Goal: Task Accomplishment & Management: Manage account settings

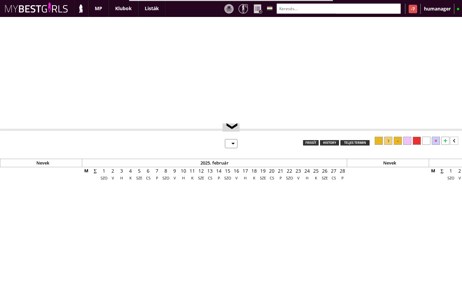
select select "0"
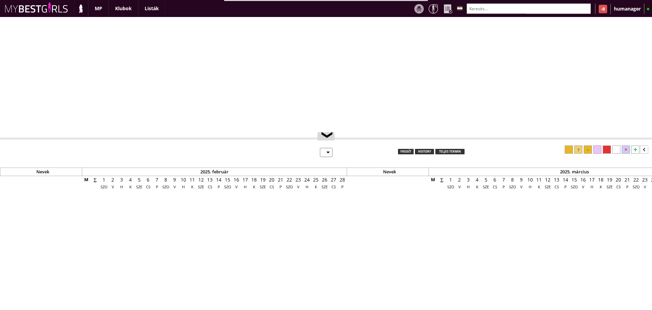
select select "0"
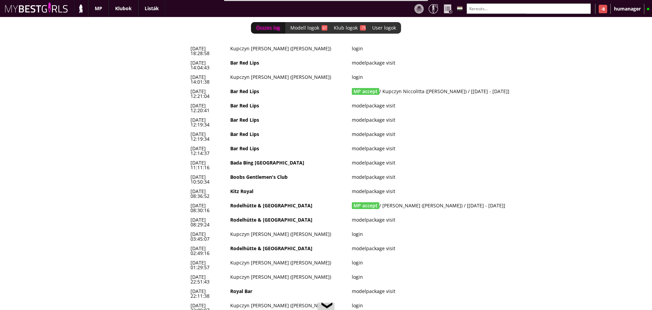
scroll to position [0, 2832]
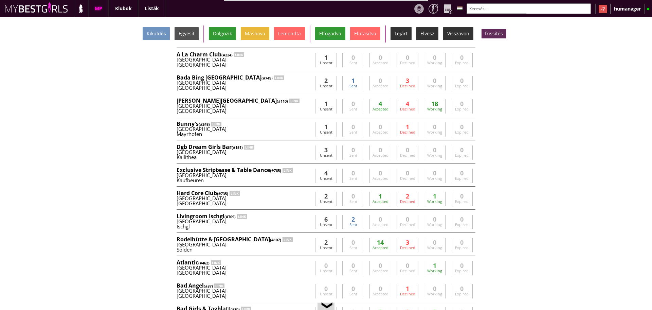
click at [488, 5] on input "text" at bounding box center [528, 8] width 124 height 11
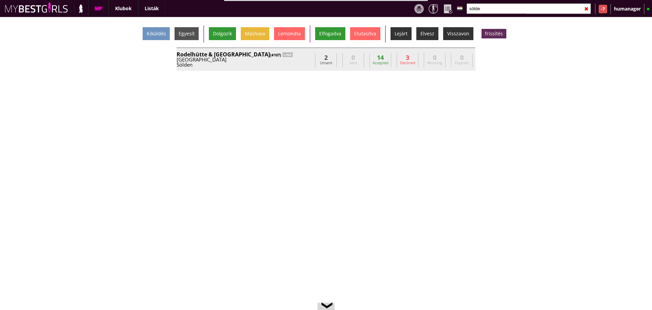
click at [297, 54] on div "Rodelhütte & Hasenhütte (#107) LINK" at bounding box center [244, 54] width 136 height 5
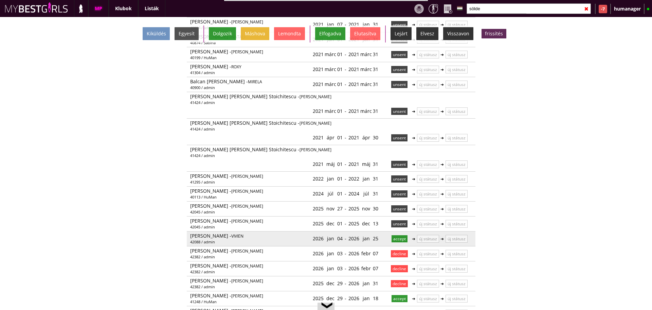
scroll to position [131, 0]
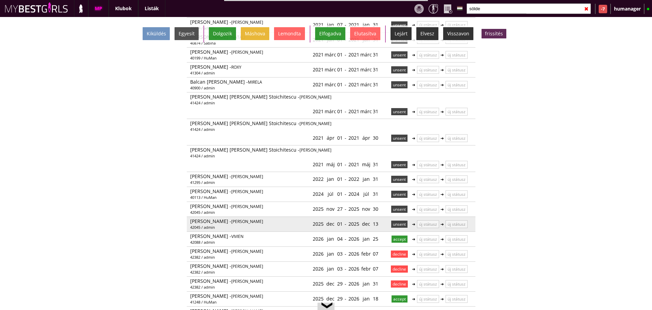
click at [391, 220] on p "unsent" at bounding box center [399, 223] width 16 height 7
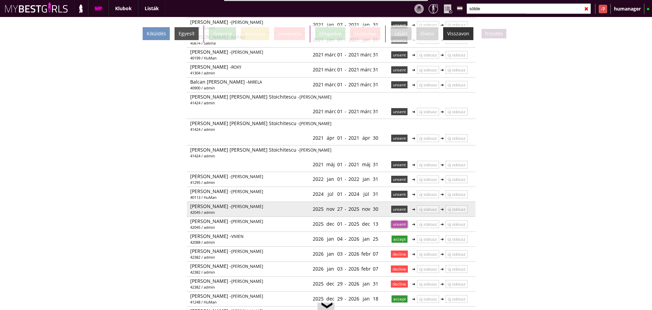
click at [397, 205] on p "unsent" at bounding box center [399, 208] width 16 height 7
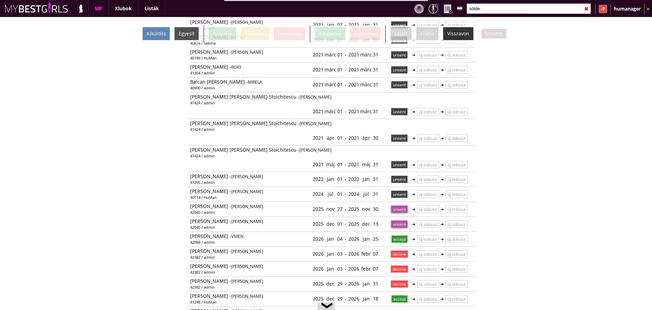
click at [157, 35] on div "Kiküldés" at bounding box center [156, 33] width 27 height 13
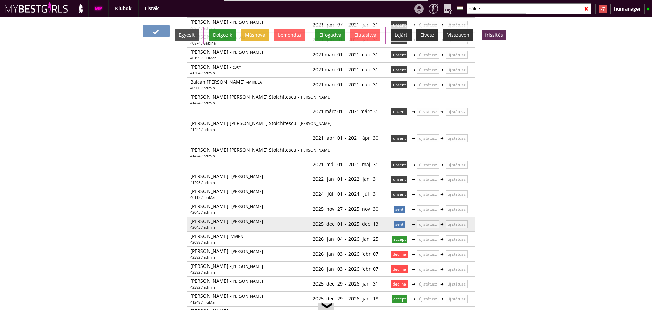
click at [396, 220] on p "sent" at bounding box center [399, 223] width 12 height 7
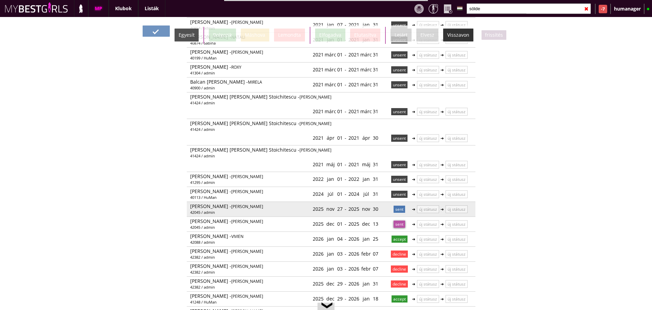
click at [395, 205] on p "sent" at bounding box center [399, 208] width 12 height 7
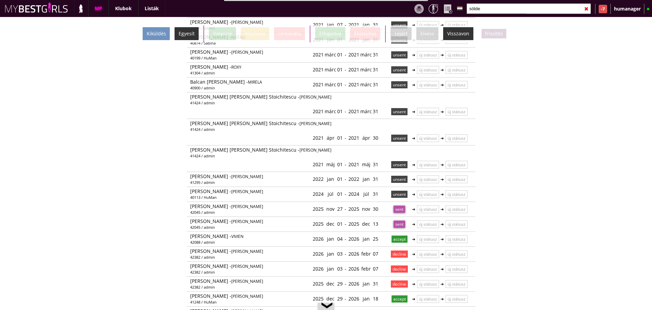
click at [190, 32] on div "Egyesít" at bounding box center [186, 33] width 24 height 13
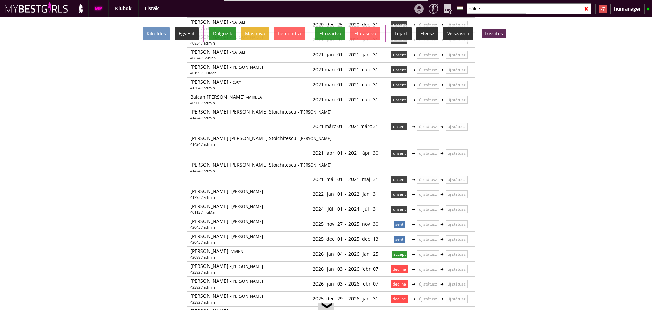
scroll to position [146, 0]
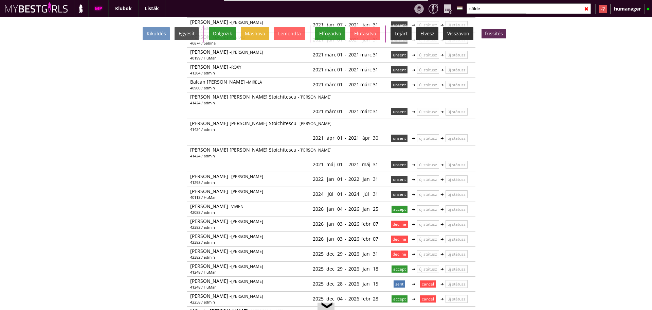
click at [487, 10] on input "sölde" at bounding box center [528, 8] width 124 height 11
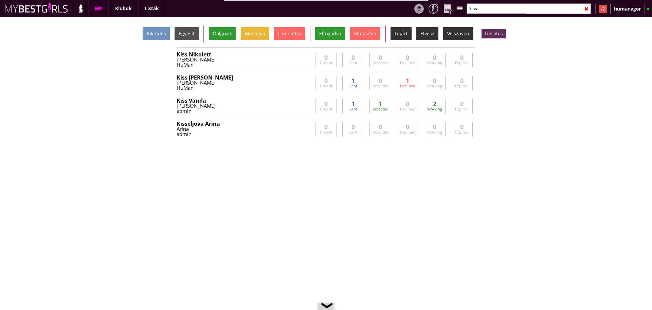
scroll to position [0, 0]
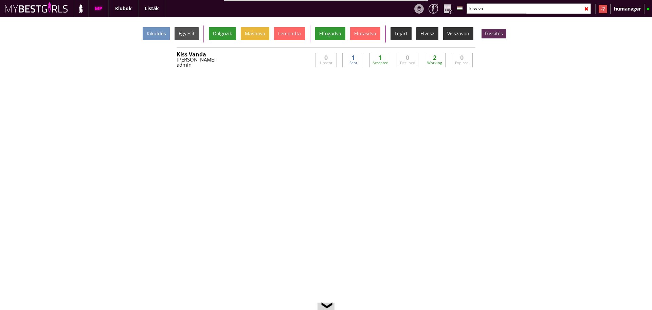
click at [297, 46] on div "Kiküldés Egyesít Dolgozik Máshova Lemondta Elfogadva Elutasítva Lejárt Elvesz V…" at bounding box center [326, 163] width 652 height 293
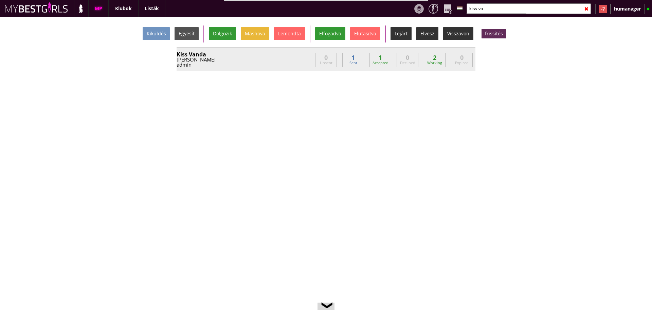
click at [292, 58] on div "[PERSON_NAME]" at bounding box center [244, 59] width 136 height 5
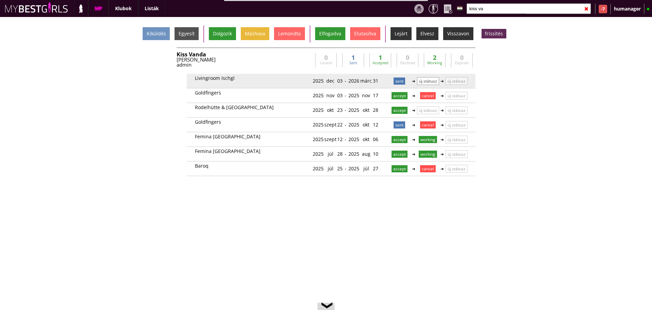
click at [431, 83] on p "új státusz" at bounding box center [428, 81] width 22 height 8
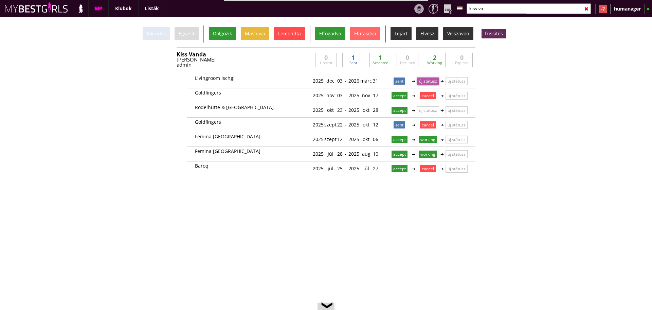
click at [285, 33] on div "Lemondta" at bounding box center [289, 33] width 31 height 13
click at [492, 7] on input "kiss va" at bounding box center [528, 8] width 124 height 11
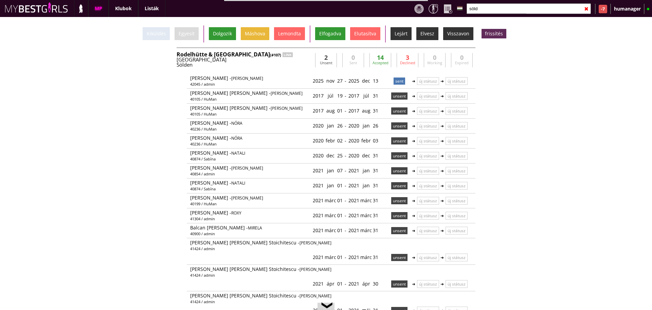
click at [300, 63] on div "Sölden" at bounding box center [244, 64] width 136 height 5
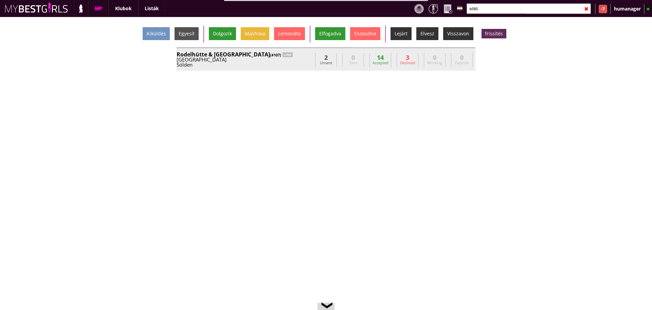
click at [300, 63] on div "Sölden" at bounding box center [244, 64] width 136 height 5
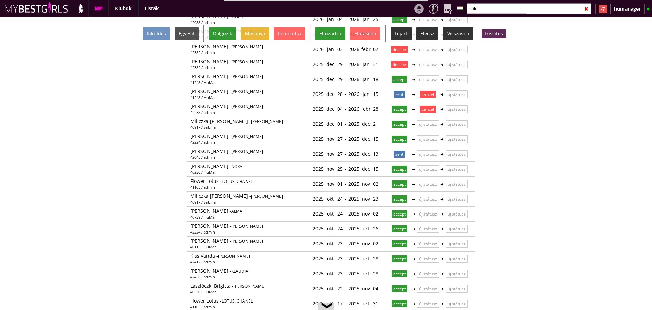
scroll to position [314, 0]
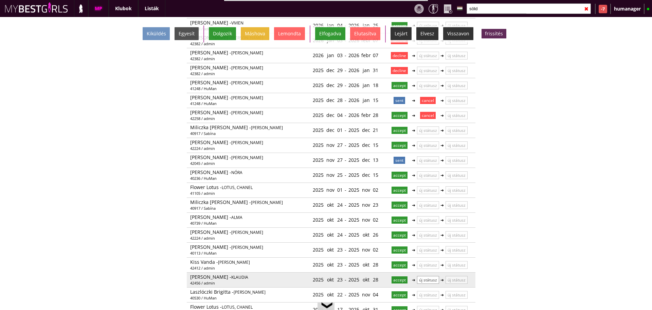
click at [421, 276] on p "új státusz" at bounding box center [428, 280] width 22 height 8
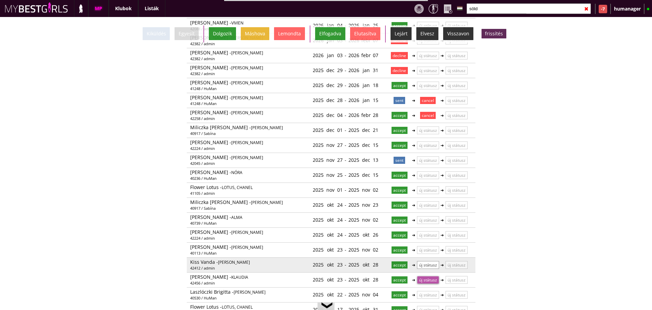
click at [423, 261] on p "új státusz" at bounding box center [428, 265] width 22 height 8
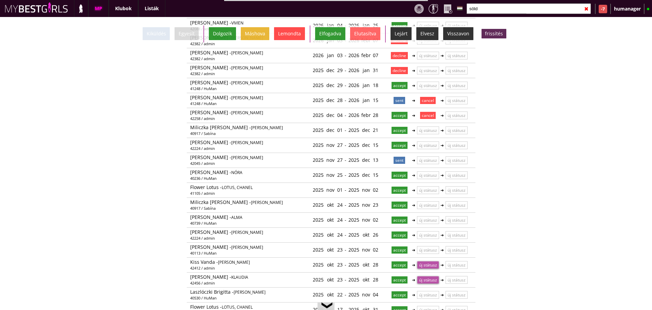
click at [297, 31] on div "Lemondta" at bounding box center [289, 33] width 31 height 13
click at [482, 10] on input "söld" at bounding box center [528, 8] width 124 height 11
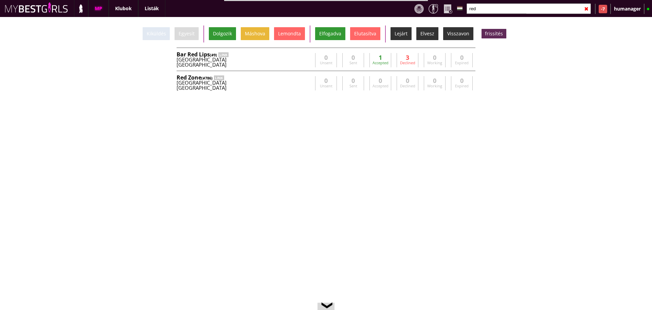
scroll to position [0, 0]
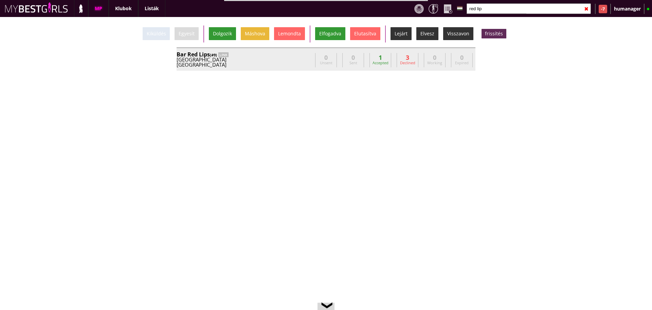
click at [281, 58] on div "Switzerland" at bounding box center [244, 59] width 136 height 5
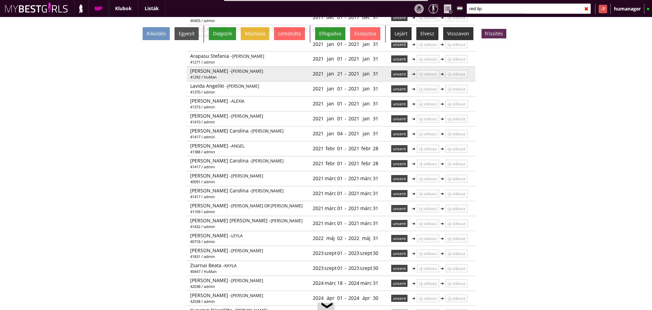
scroll to position [174, 0]
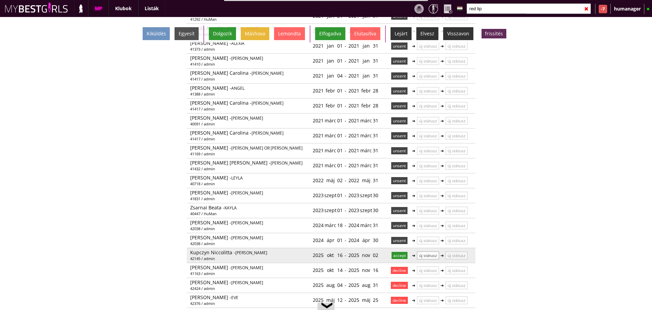
click at [430, 251] on p "új státusz" at bounding box center [428, 255] width 22 height 8
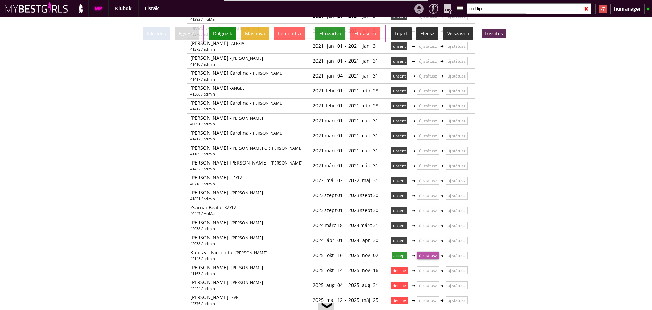
click at [217, 37] on div "Dolgozik" at bounding box center [222, 33] width 27 height 13
click at [484, 8] on input "red lip" at bounding box center [528, 8] width 124 height 11
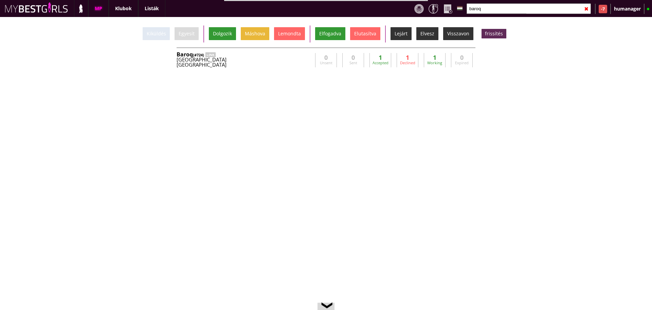
scroll to position [0, 0]
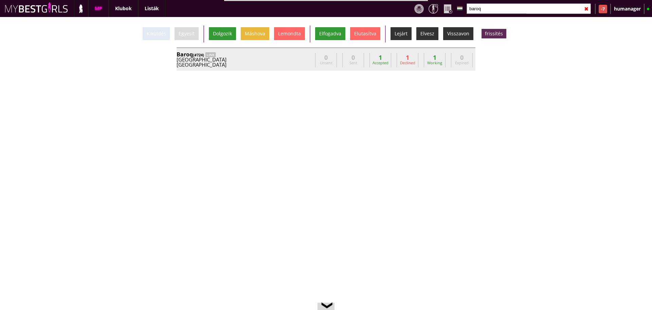
type input "baroq"
click at [285, 57] on div "Austria" at bounding box center [244, 59] width 136 height 5
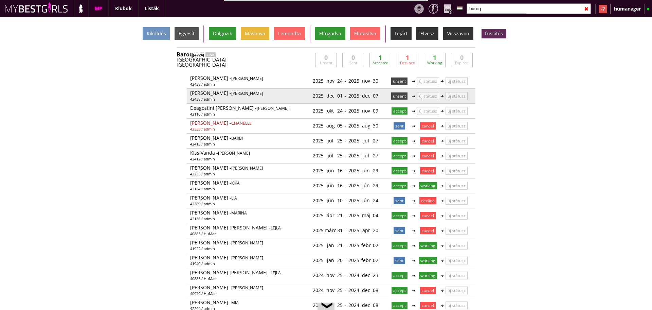
click at [392, 90] on div "unsent" at bounding box center [399, 95] width 24 height 11
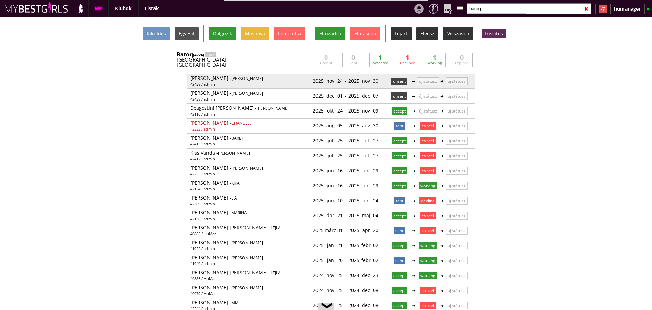
click at [395, 81] on p "unsent" at bounding box center [399, 80] width 16 height 7
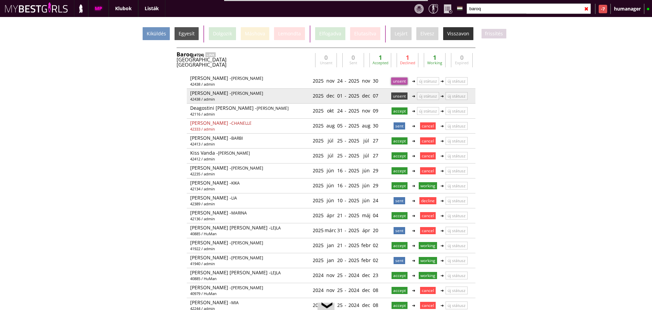
click at [398, 96] on p "unsent" at bounding box center [399, 95] width 16 height 7
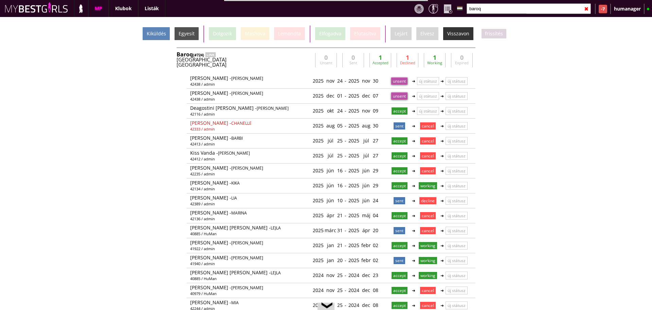
click at [166, 36] on div "Kiküldés" at bounding box center [156, 33] width 27 height 13
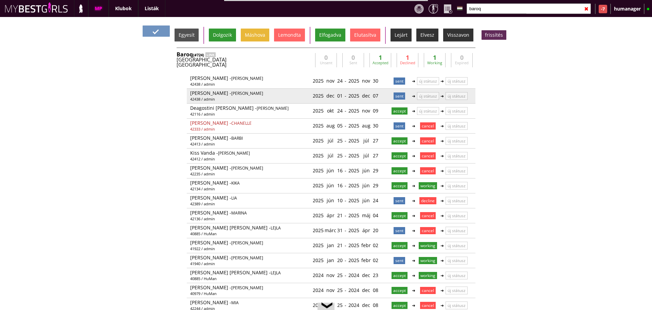
click at [393, 96] on p "sent" at bounding box center [399, 95] width 12 height 7
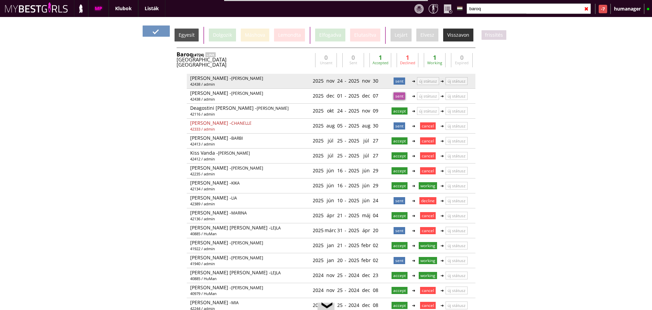
click at [394, 82] on p "sent" at bounding box center [399, 80] width 12 height 7
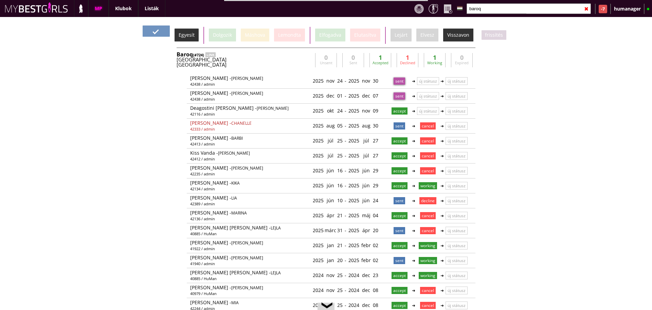
click at [191, 32] on div "Egyesít" at bounding box center [186, 35] width 24 height 13
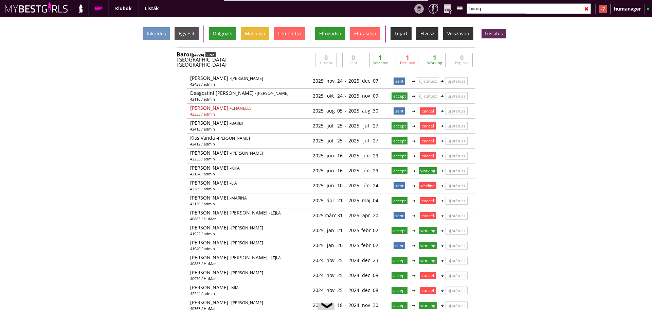
click at [209, 53] on div "LINK" at bounding box center [210, 54] width 10 height 5
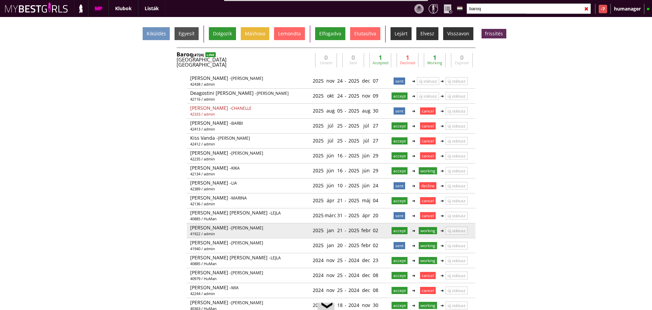
scroll to position [15, 0]
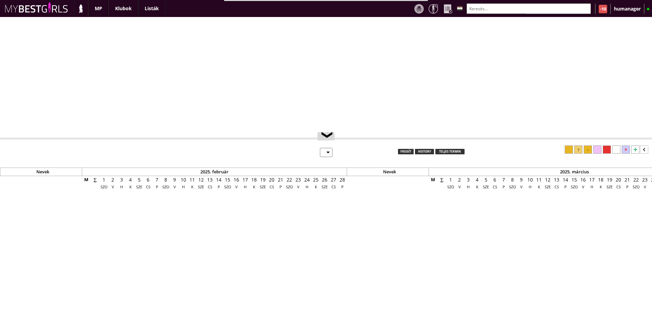
select select "0"
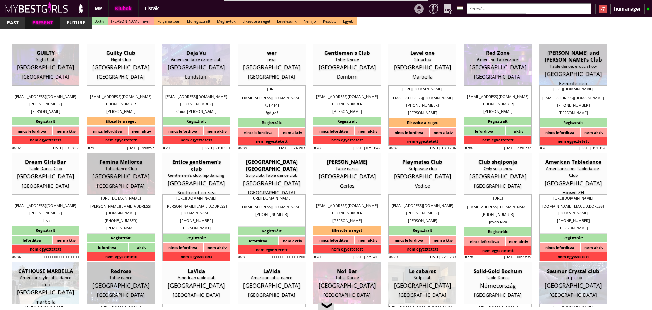
scroll to position [0, 2927]
click at [501, 8] on input "text" at bounding box center [528, 8] width 124 height 11
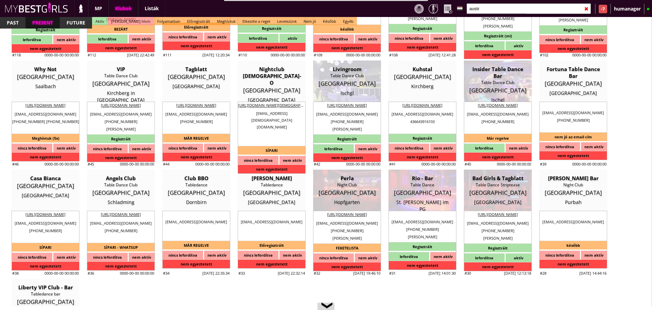
scroll to position [1808, 0]
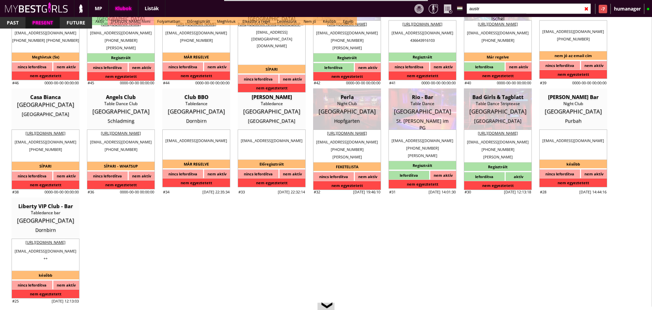
type input "austr"
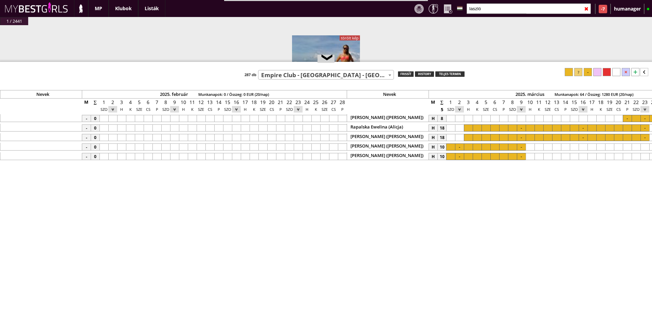
select select "509"
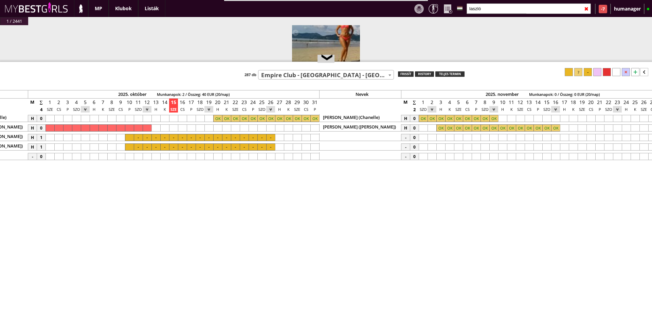
scroll to position [0, 3029]
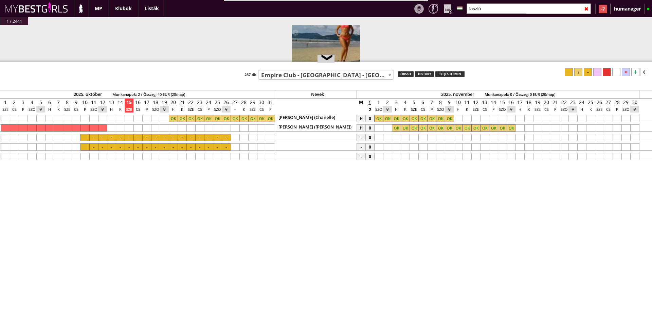
drag, startPoint x: 379, startPoint y: 132, endPoint x: 352, endPoint y: 141, distance: 28.0
click at [352, 141] on div "-" at bounding box center [275, 136] width 6608 height 46
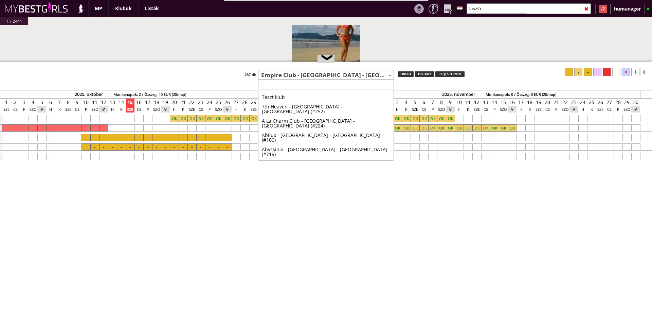
click at [292, 77] on span "Empire Club - [GEOGRAPHIC_DATA] - [GEOGRAPHIC_DATA] (#509)" at bounding box center [325, 75] width 135 height 10
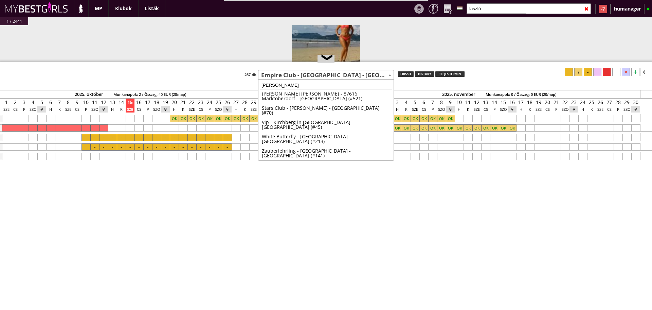
scroll to position [0, 0]
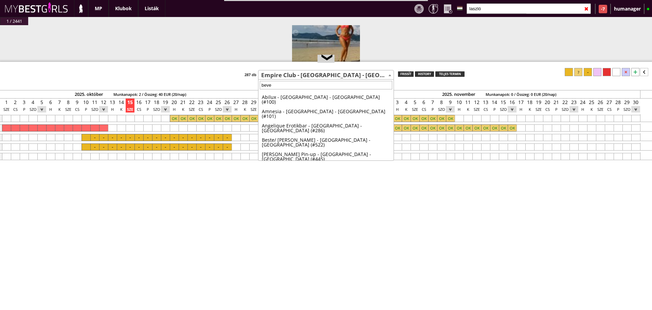
type input "[PERSON_NAME]"
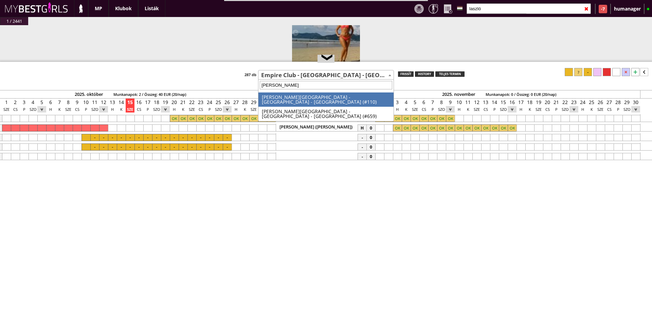
select select "110"
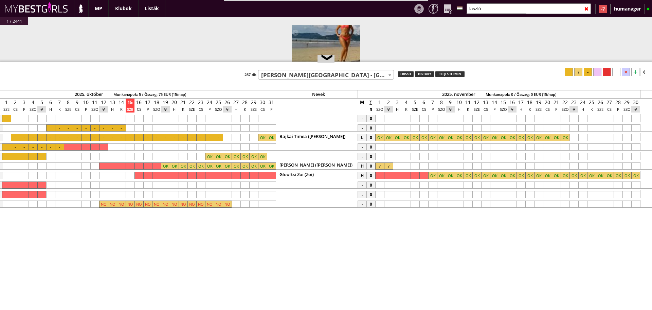
scroll to position [0, 2832]
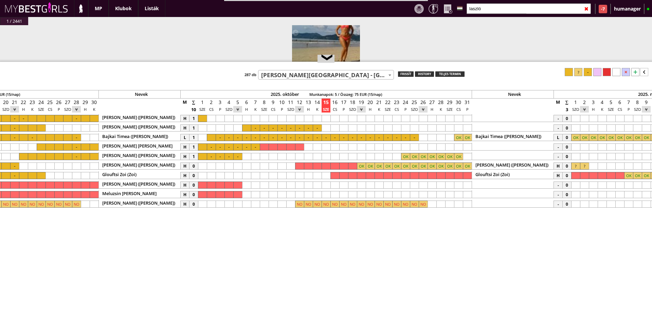
click at [277, 72] on span "[PERSON_NAME][GEOGRAPHIC_DATA] - [GEOGRAPHIC_DATA] - [GEOGRAPHIC_DATA] (#110)" at bounding box center [325, 75] width 135 height 10
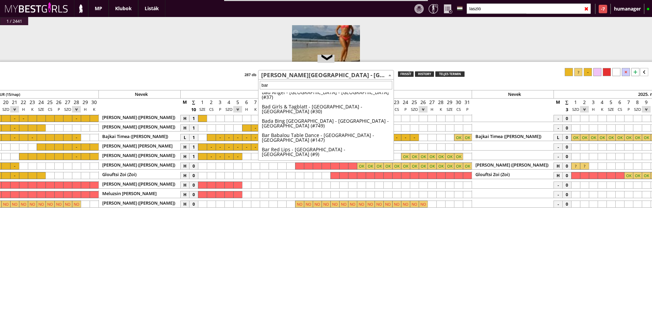
scroll to position [0, 0]
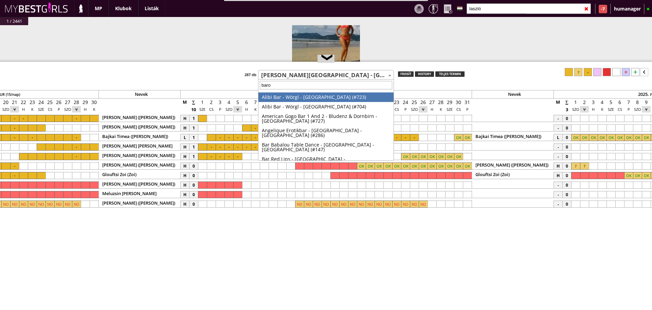
type input "baroq"
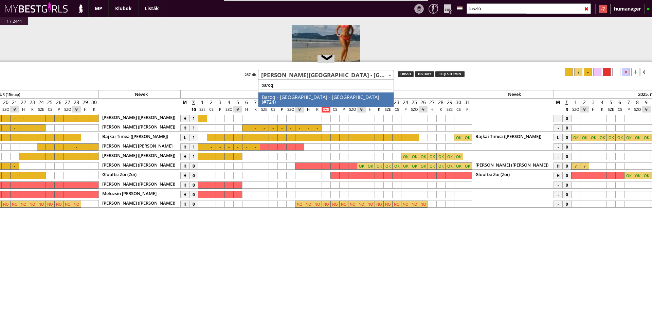
select select "724"
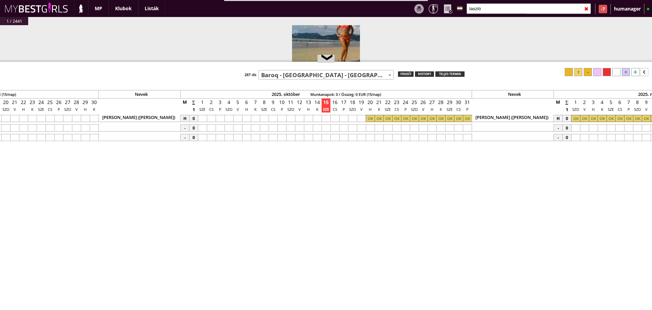
click at [283, 79] on body "Bestof képek letöltése Összes kép letöltése RESET MENTÉS updatezve bemutatás ta…" at bounding box center [326, 155] width 652 height 310
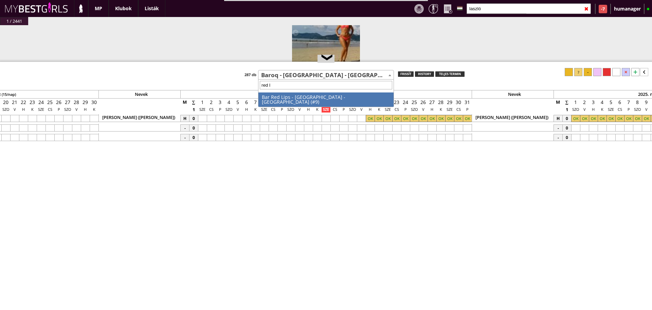
type input "red li"
select select "9"
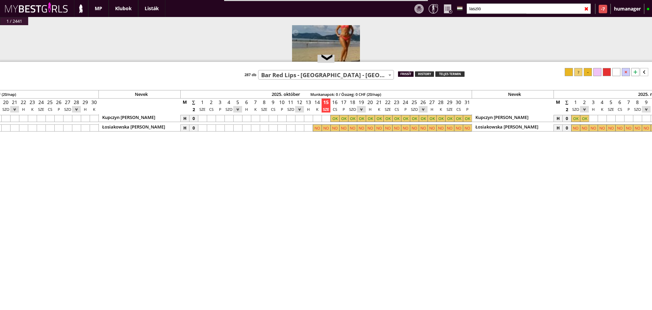
click at [403, 76] on div "frissít" at bounding box center [406, 73] width 16 height 5
click at [470, 115] on div at bounding box center [467, 118] width 9 height 7
click at [341, 120] on div at bounding box center [343, 118] width 9 height 7
click at [590, 73] on div at bounding box center [587, 72] width 8 height 8
click at [324, 115] on div at bounding box center [325, 118] width 9 height 7
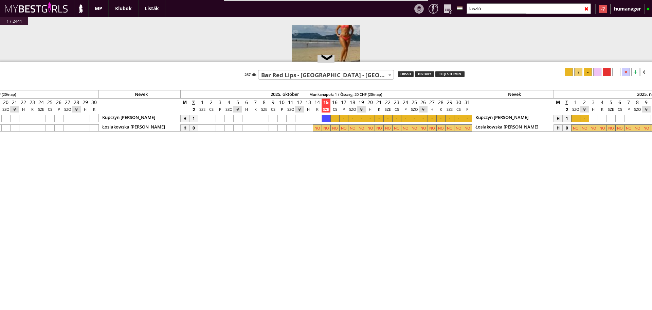
click at [570, 69] on div at bounding box center [568, 72] width 8 height 8
click at [333, 117] on div at bounding box center [334, 118] width 9 height 7
click at [586, 69] on div at bounding box center [587, 72] width 8 height 8
click at [487, 7] on input "laszló" at bounding box center [528, 8] width 124 height 11
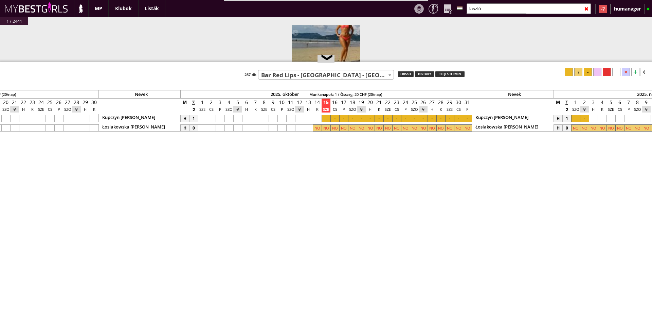
click at [487, 7] on input "laszló" at bounding box center [528, 8] width 124 height 11
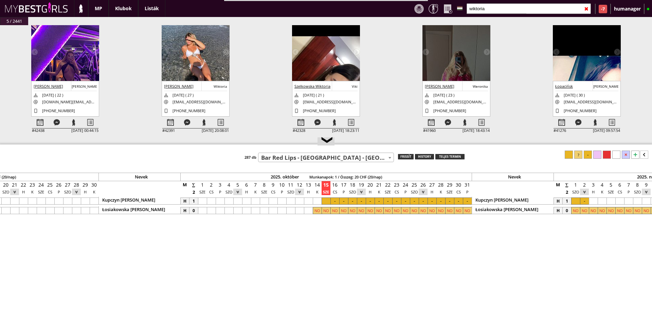
drag, startPoint x: 401, startPoint y: 61, endPoint x: 417, endPoint y: 148, distance: 87.8
click at [417, 145] on div at bounding box center [326, 144] width 652 height 1
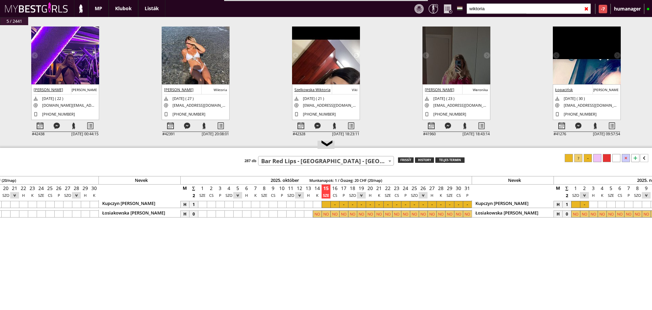
scroll to position [15, 0]
type input "wiktoria"
click at [42, 120] on div at bounding box center [40, 126] width 17 height 12
select select "0"
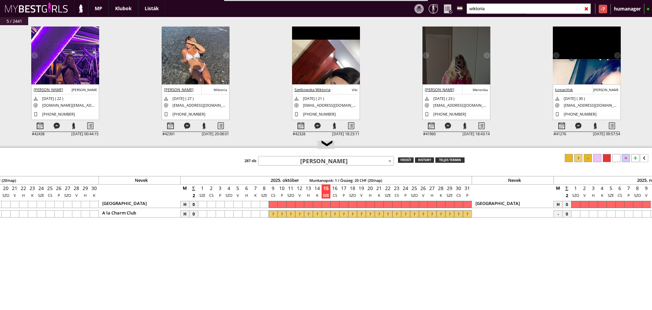
click at [177, 215] on div "A la Charm Club" at bounding box center [139, 213] width 82 height 8
click at [177, 215] on div at bounding box center [177, 213] width 4 height 4
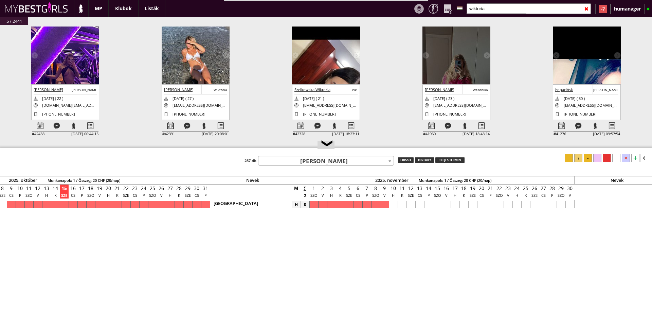
scroll to position [0, 3095]
click at [632, 161] on div at bounding box center [635, 158] width 8 height 8
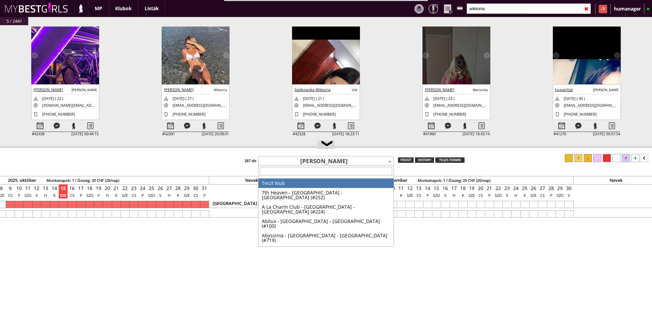
click at [364, 159] on span "[PERSON_NAME]" at bounding box center [325, 161] width 135 height 10
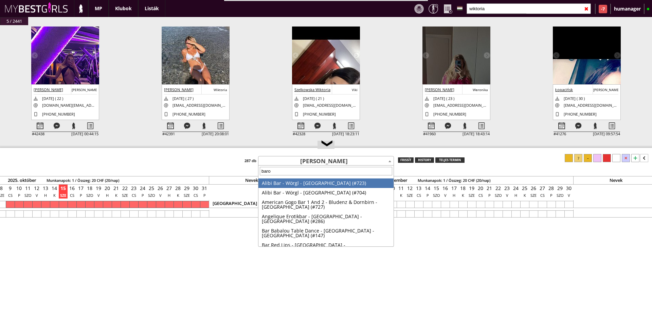
type input "baroq"
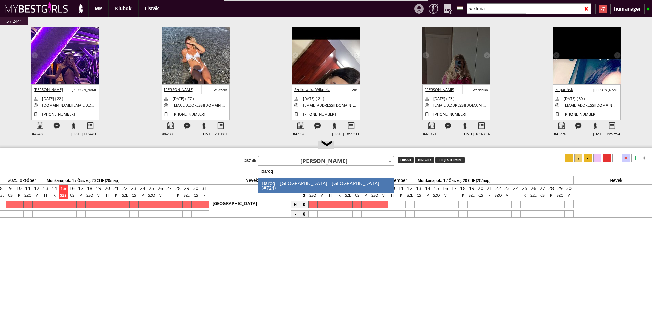
select select "724"
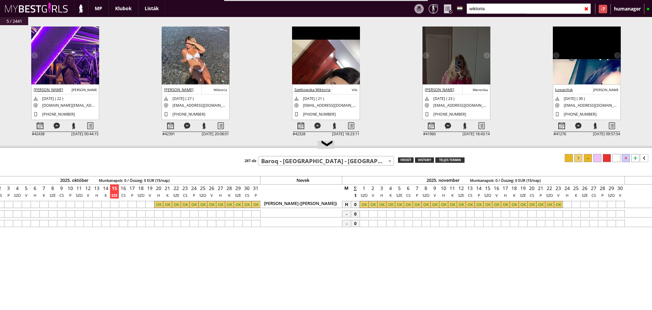
scroll to position [0, 3177]
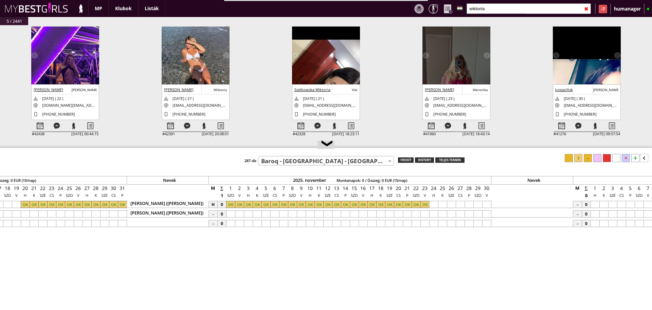
click at [432, 215] on div at bounding box center [433, 213] width 9 height 7
click at [489, 216] on div at bounding box center [486, 213] width 9 height 7
click at [578, 162] on div at bounding box center [578, 158] width 8 height 8
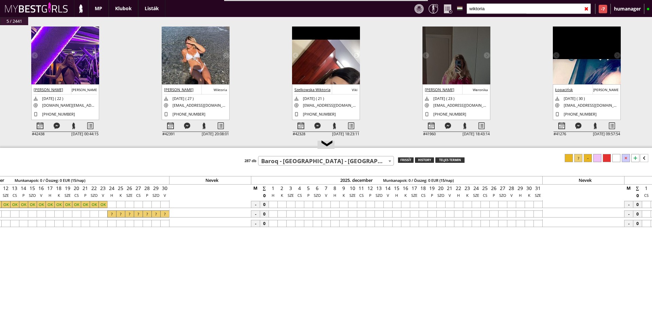
scroll to position [0, 3535]
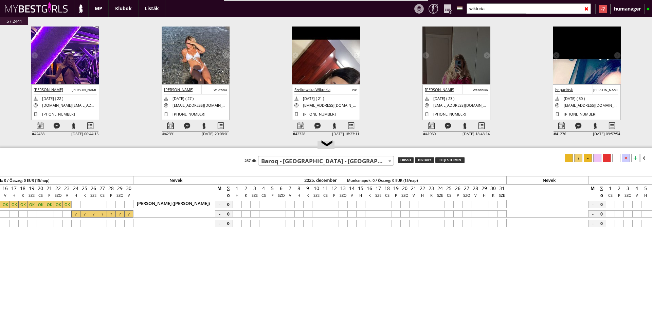
click at [238, 204] on div at bounding box center [236, 204] width 9 height 7
click at [287, 203] on div at bounding box center [289, 204] width 9 height 7
click at [577, 158] on div at bounding box center [578, 158] width 8 height 8
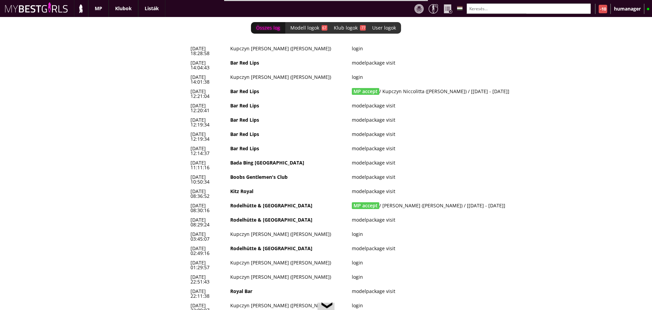
scroll to position [0, 2832]
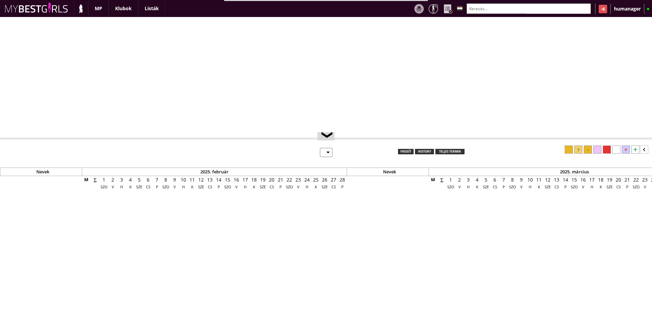
select select "0"
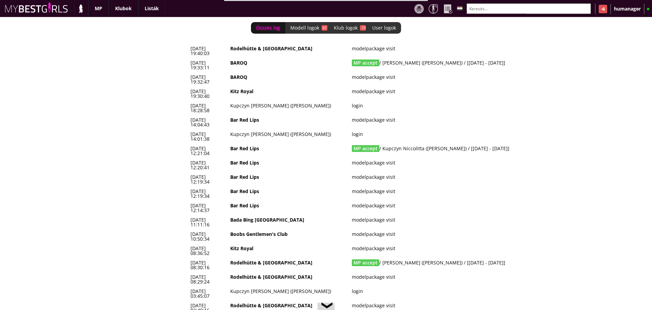
scroll to position [0, 2832]
drag, startPoint x: 499, startPoint y: 60, endPoint x: 190, endPoint y: 61, distance: 309.5
click at [190, 61] on tr "2025-10-15 19:33:11 BAROQ MP accept / Wiktoria Szoltun (Diana) / [2025-11-24 - …" at bounding box center [371, 65] width 367 height 14
copy tr "2025-10-15 19:33:11 BAROQ MP accept / Wiktoria Szoltun (Diana) / [2025-11-24 - …"
